Goal: Task Accomplishment & Management: Use online tool/utility

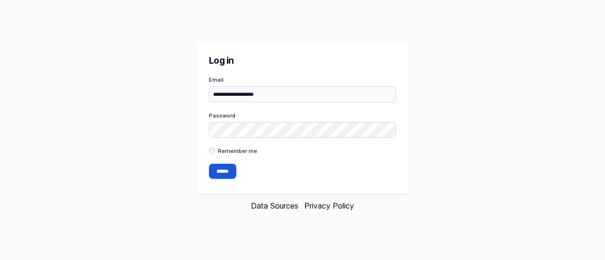
type input "**********"
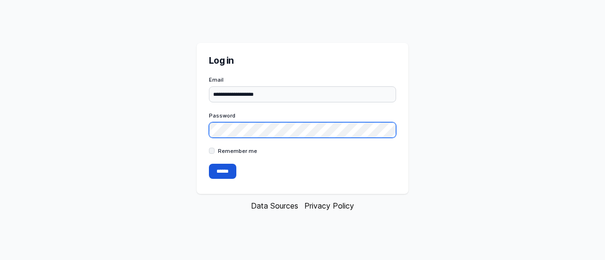
click at [209, 164] on input "******" at bounding box center [222, 171] width 27 height 15
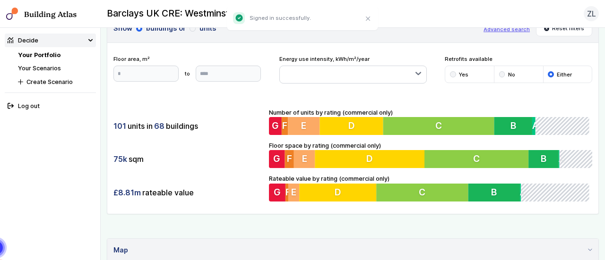
scroll to position [11, 0]
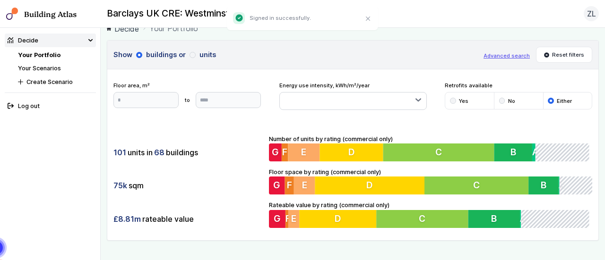
click at [192, 54] on div "submit" at bounding box center [193, 55] width 6 height 6
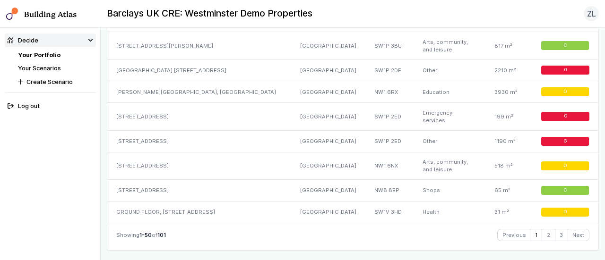
scroll to position [1466, 0]
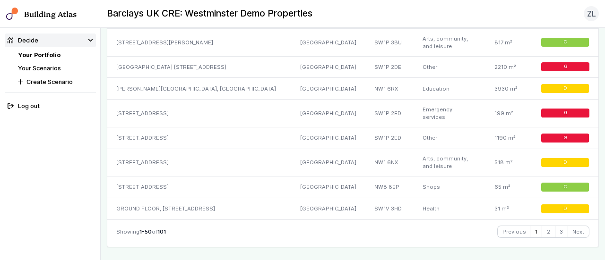
click at [115, 127] on div "65, HORSEFERRY ROAD" at bounding box center [198, 138] width 183 height 22
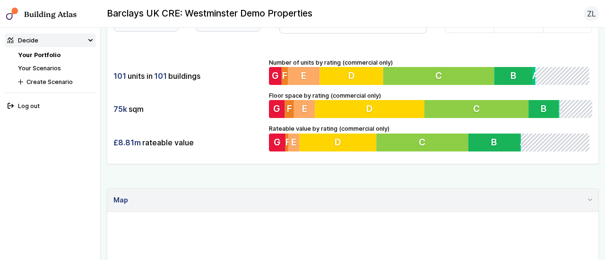
scroll to position [0, 0]
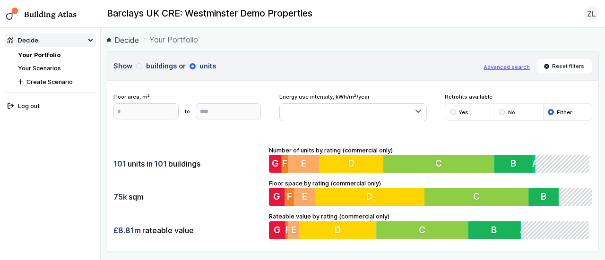
click at [123, 43] on link "Decide" at bounding box center [123, 40] width 32 height 11
click at [130, 41] on link "Decide" at bounding box center [123, 40] width 32 height 11
click at [32, 71] on link "Your Scenarios" at bounding box center [39, 68] width 43 height 7
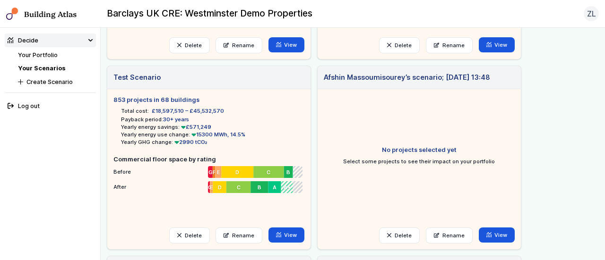
scroll to position [371, 0]
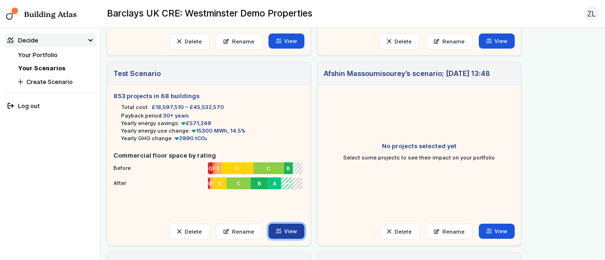
click at [288, 235] on link "View" at bounding box center [287, 231] width 36 height 15
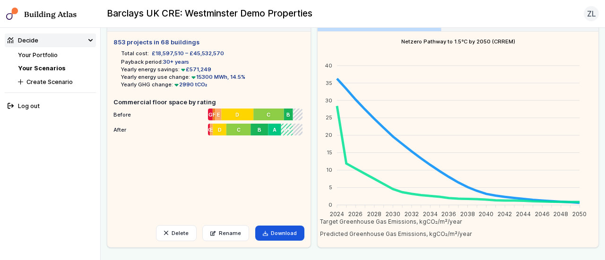
scroll to position [28, 0]
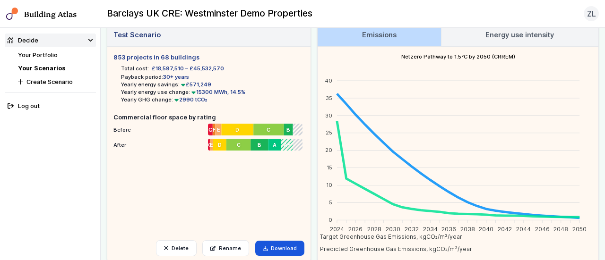
click at [507, 40] on link "Energy use intensity" at bounding box center [520, 35] width 157 height 23
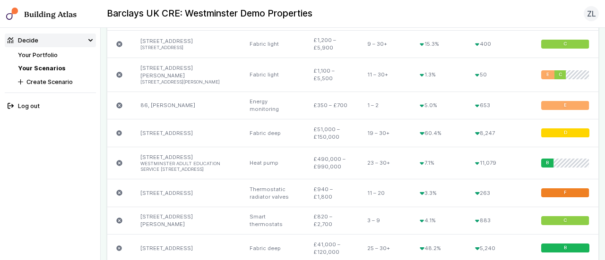
scroll to position [665, 0]
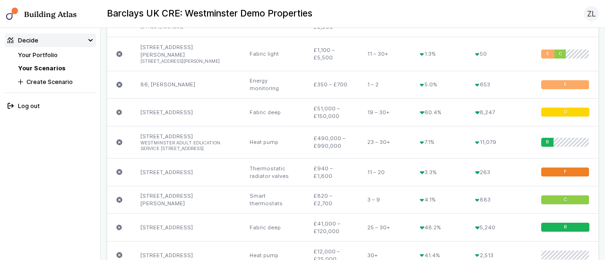
click at [118, 225] on icon "submit" at bounding box center [119, 228] width 6 height 6
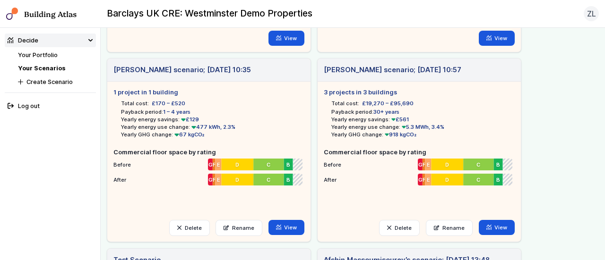
scroll to position [186, 0]
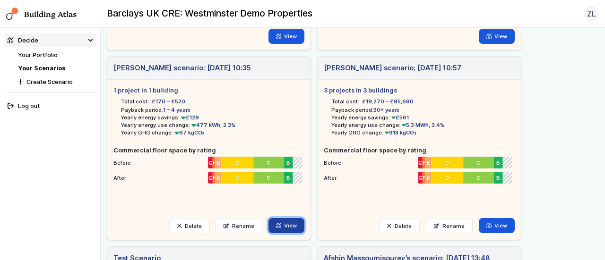
click at [291, 232] on link "View" at bounding box center [287, 225] width 36 height 15
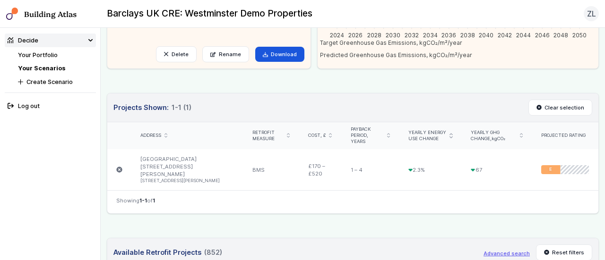
scroll to position [221, 0]
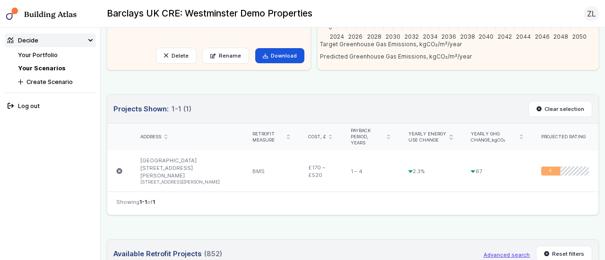
click at [170, 158] on link "POWDER MILL HOUSE 6, GREEN'S COURT 5, GREEN'S COURT" at bounding box center [187, 171] width 94 height 28
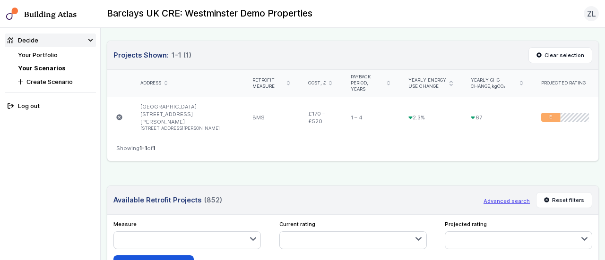
scroll to position [262, 0]
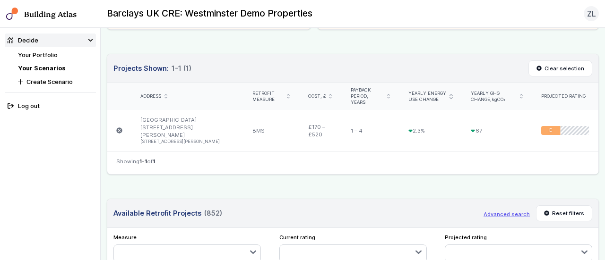
click at [157, 119] on link "[GEOGRAPHIC_DATA] [STREET_ADDRESS][PERSON_NAME] [STREET_ADDRESS]" at bounding box center [187, 131] width 94 height 28
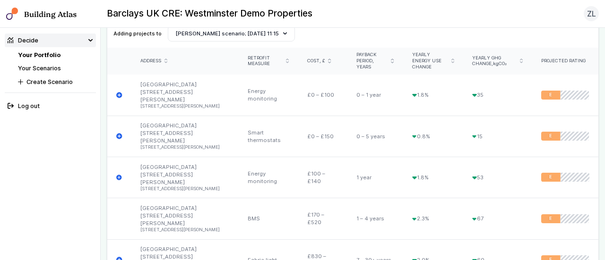
scroll to position [345, 0]
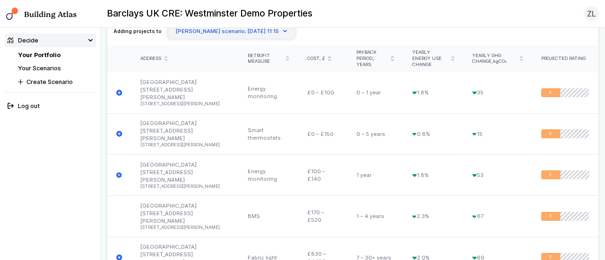
click at [199, 29] on button "[PERSON_NAME] scenario; [DATE] 11:15" at bounding box center [232, 31] width 128 height 16
click at [0, 0] on button "Zoe Lamb’s scenario; 08 Sep 11:15" at bounding box center [0, 0] width 0 height 0
click at [356, 59] on span "Payback period, years" at bounding box center [372, 59] width 32 height 18
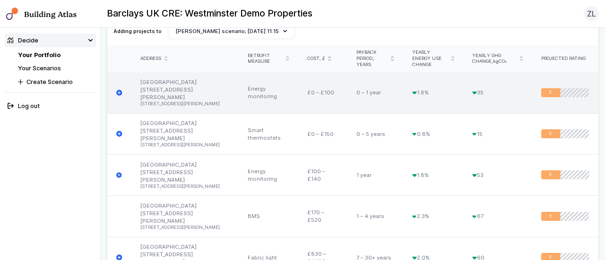
click at [117, 90] on icon "submit" at bounding box center [119, 93] width 6 height 6
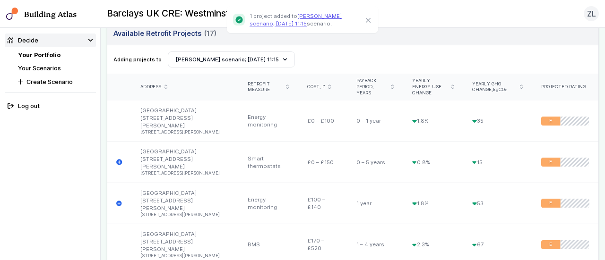
scroll to position [317, 0]
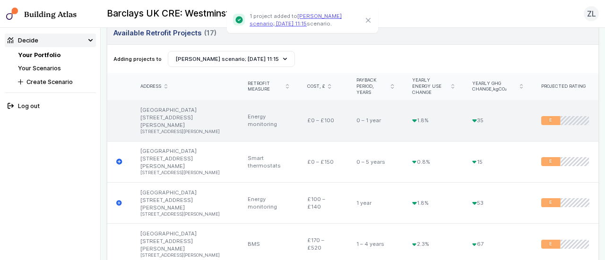
click at [303, 113] on div "£0 – £100" at bounding box center [323, 120] width 50 height 41
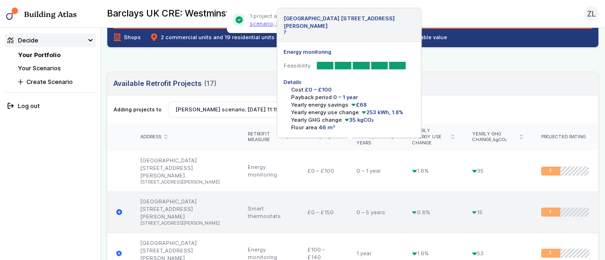
click at [120, 210] on icon "submit" at bounding box center [119, 213] width 6 height 6
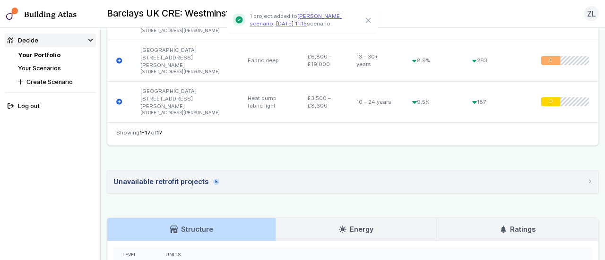
scroll to position [991, 0]
click at [358, 218] on link "Energy" at bounding box center [356, 229] width 160 height 23
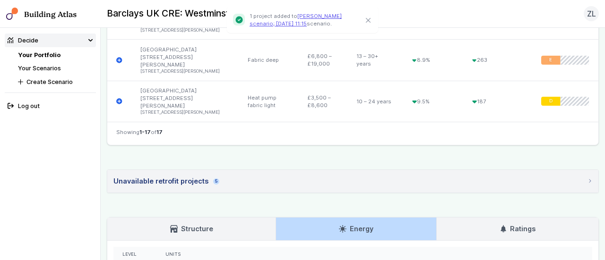
click at [519, 224] on h3 "Ratings" at bounding box center [518, 229] width 36 height 10
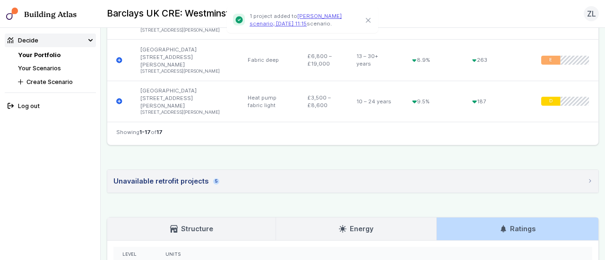
click at [194, 224] on h3 "Structure" at bounding box center [191, 229] width 43 height 10
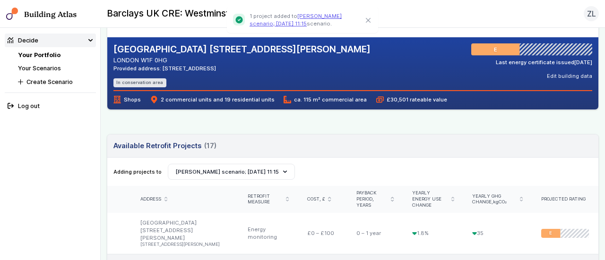
scroll to position [204, 0]
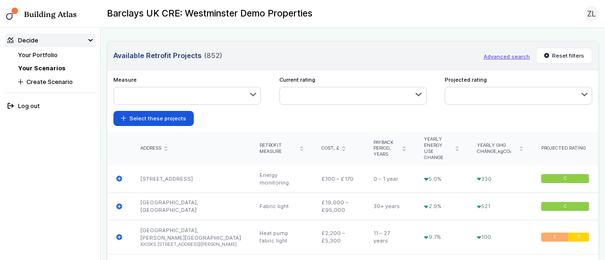
scroll to position [419, 0]
click at [226, 88] on button "button" at bounding box center [187, 96] width 147 height 17
click at [0, 0] on button "LED lighting" at bounding box center [0, 0] width 0 height 0
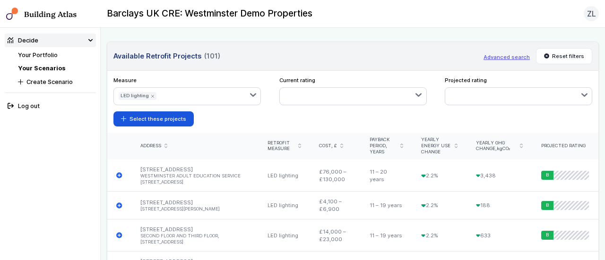
click at [251, 94] on icon "button" at bounding box center [253, 95] width 5 height 2
click at [0, 0] on div "submit" at bounding box center [0, 0] width 0 height 0
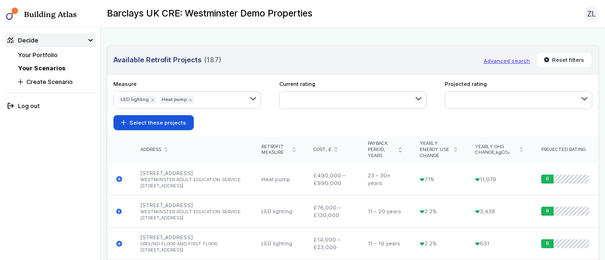
scroll to position [416, 0]
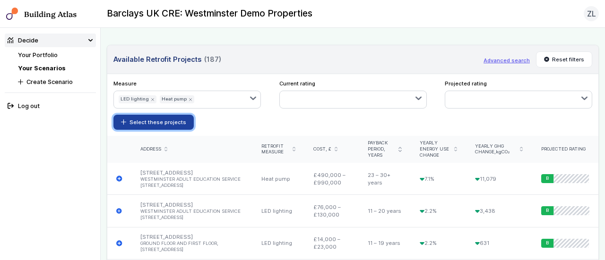
click at [169, 115] on button "Select these projects" at bounding box center [153, 122] width 80 height 15
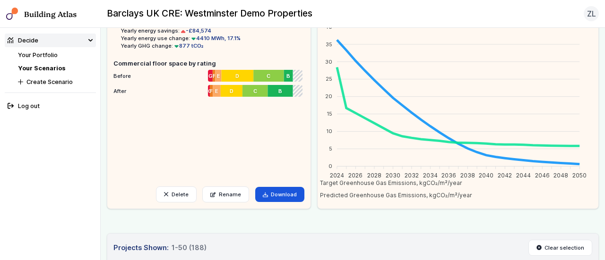
scroll to position [80, 0]
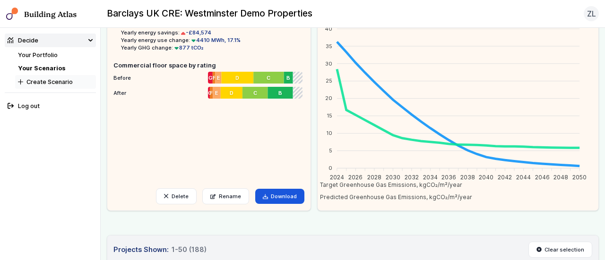
click at [23, 76] on button "Create Scenario" at bounding box center [55, 82] width 81 height 14
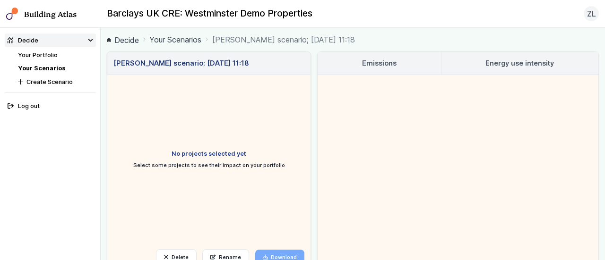
click at [208, 121] on ul "No projects selected yet Select some projects to see their impact on your portf…" at bounding box center [208, 159] width 191 height 156
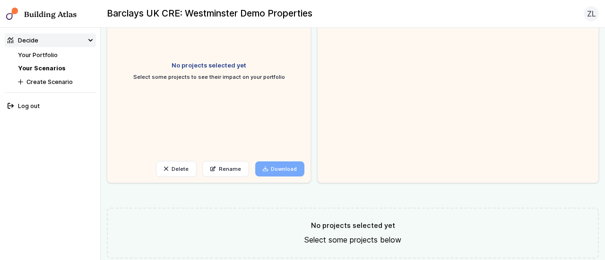
scroll to position [89, 0]
click at [164, 74] on p "Select some projects to see their impact on your portfolio" at bounding box center [208, 77] width 155 height 8
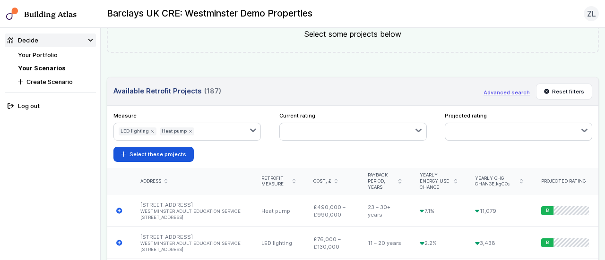
scroll to position [373, 0]
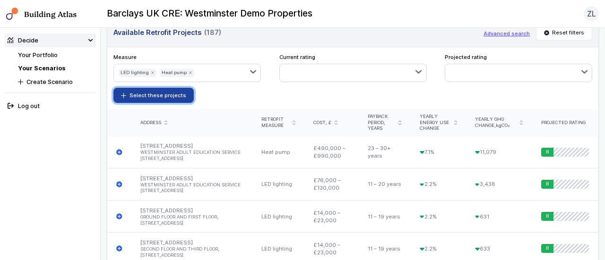
click at [148, 95] on button "Select these projects" at bounding box center [153, 95] width 80 height 15
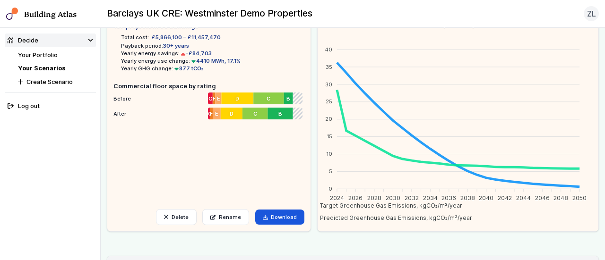
scroll to position [62, 0]
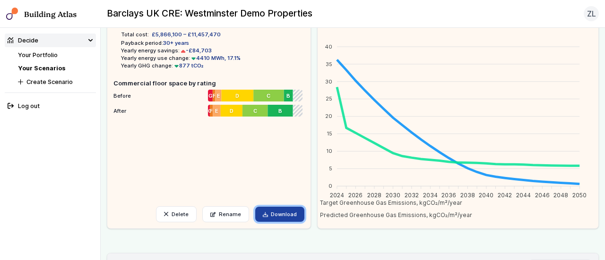
click at [286, 208] on link "Download" at bounding box center [280, 214] width 50 height 15
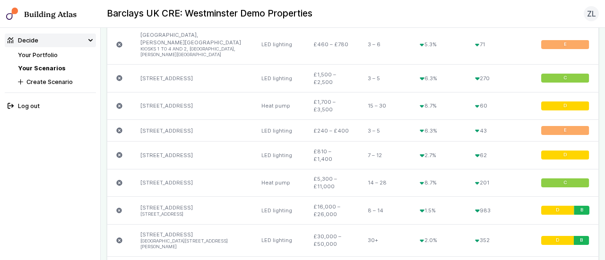
scroll to position [867, 0]
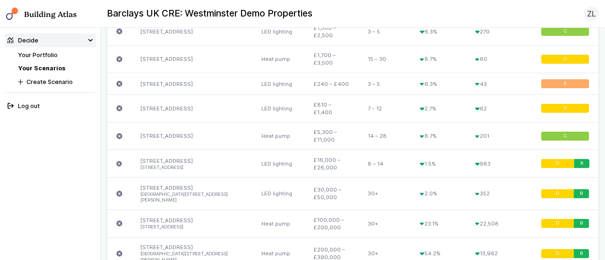
click at [176, 133] on link "[STREET_ADDRESS]" at bounding box center [166, 136] width 52 height 7
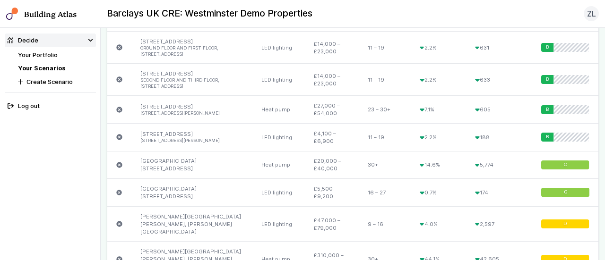
scroll to position [443, 0]
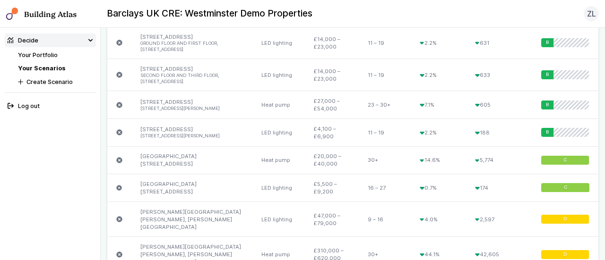
click at [256, 104] on div "Heat pump" at bounding box center [278, 105] width 52 height 28
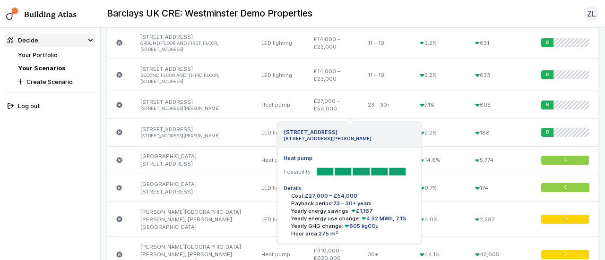
click at [180, 106] on li "4, FRAMPTON STREET" at bounding box center [191, 109] width 103 height 6
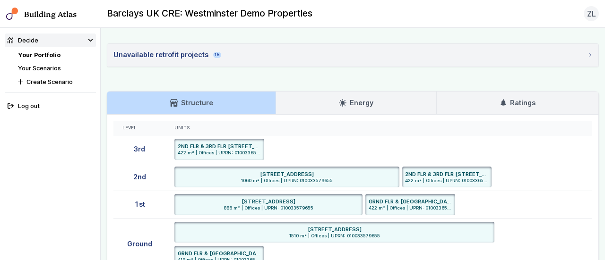
scroll to position [1321, 0]
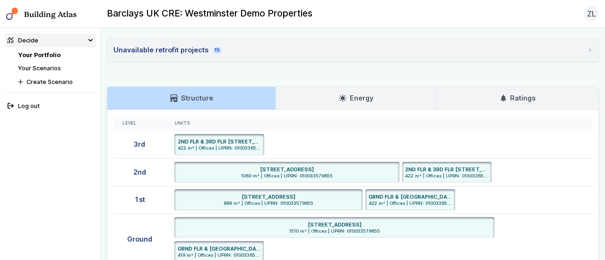
click at [347, 87] on link "Energy" at bounding box center [356, 98] width 160 height 23
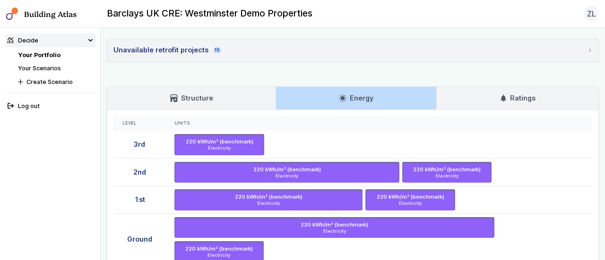
click at [531, 134] on ul "220 kWh/m² (benchmark) Electricity [STREET_ADDRESS] UPRN 010033651654 Certifica…" at bounding box center [378, 144] width 409 height 21
click at [501, 95] on icon at bounding box center [504, 99] width 8 height 8
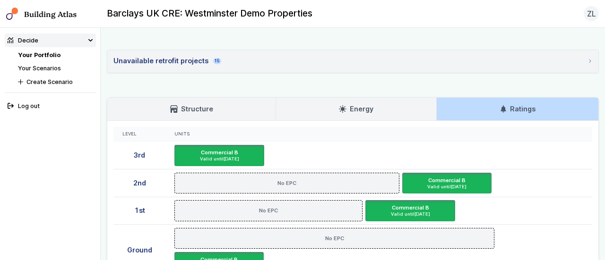
scroll to position [1309, 0]
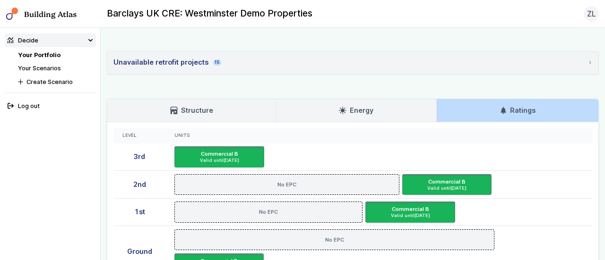
click at [177, 105] on h3 "Structure" at bounding box center [191, 110] width 43 height 10
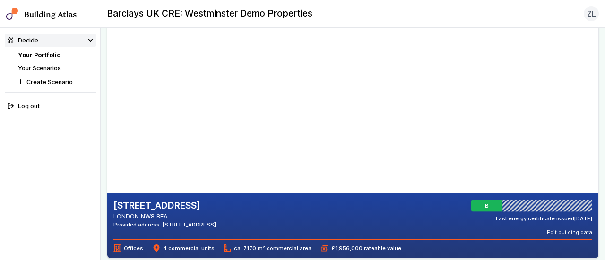
scroll to position [43, 0]
